Goal: Transaction & Acquisition: Purchase product/service

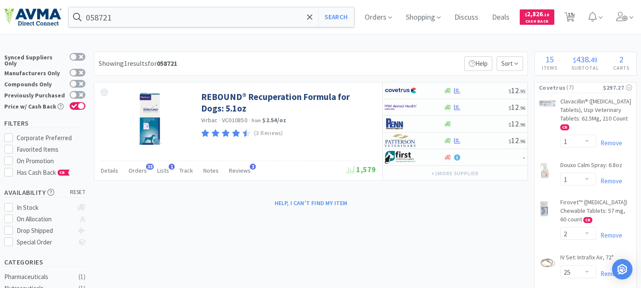
select select "1"
select select "2"
select select "25"
select select "1"
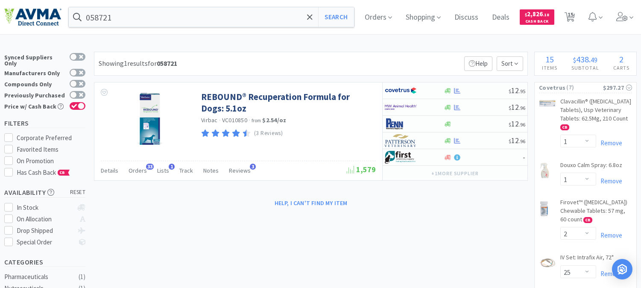
select select "1"
select select "2"
select select "1"
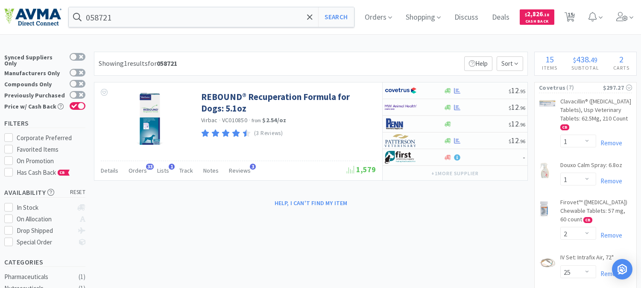
select select "1"
select select "2"
select select "1"
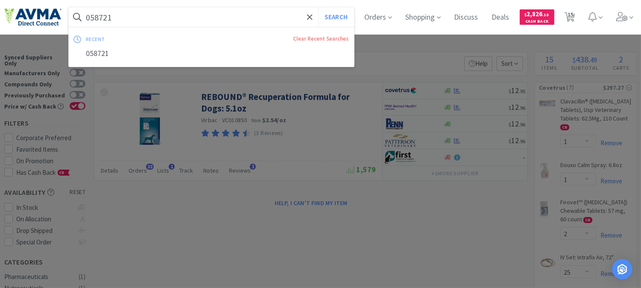
click at [157, 16] on input "058721" at bounding box center [211, 17] width 285 height 20
paste input "86315017"
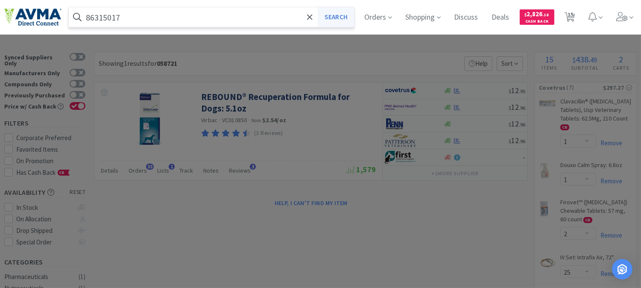
click at [339, 14] on button "Search" at bounding box center [335, 17] width 35 height 20
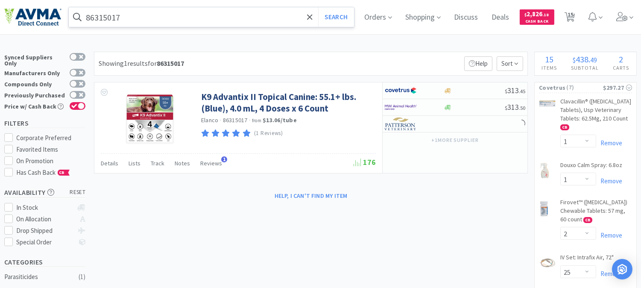
click at [139, 18] on input "86315017" at bounding box center [211, 17] width 285 height 20
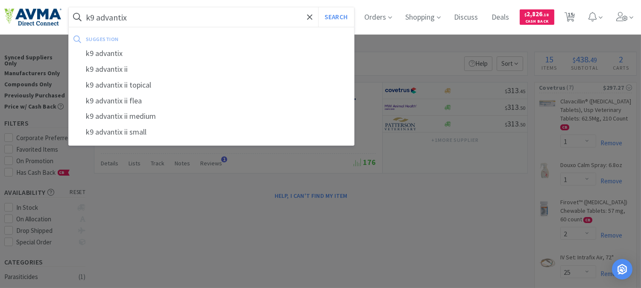
type input "k9 advantix"
click at [318, 7] on button "Search" at bounding box center [335, 17] width 35 height 20
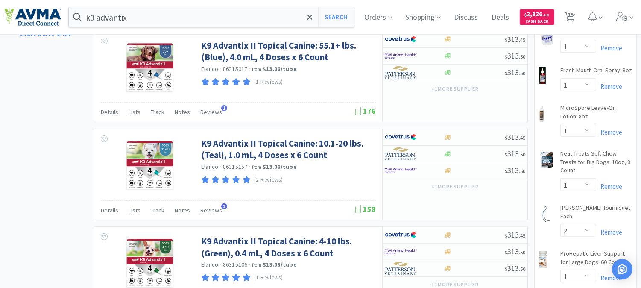
scroll to position [521, 0]
